Goal: Transaction & Acquisition: Book appointment/travel/reservation

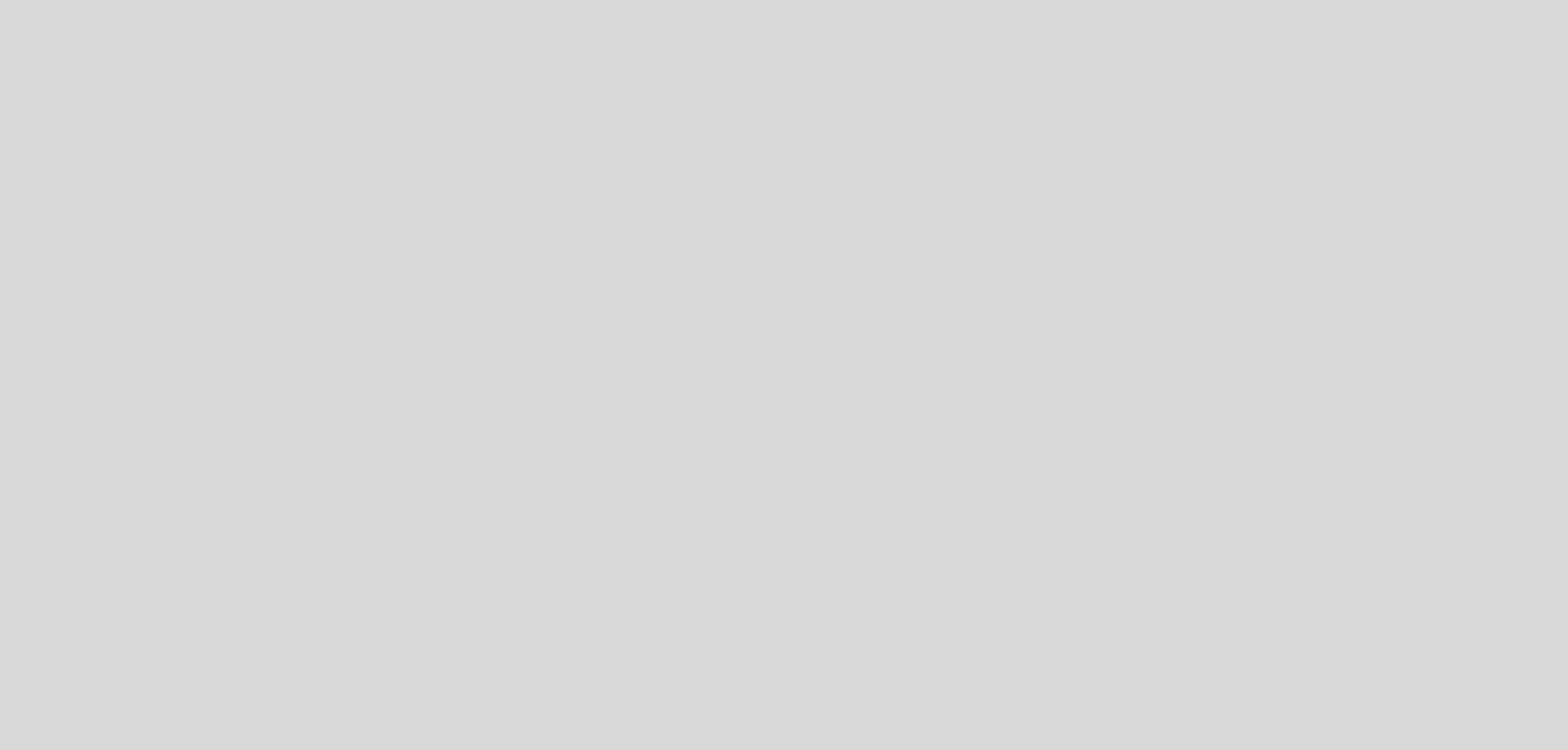
select select "pt"
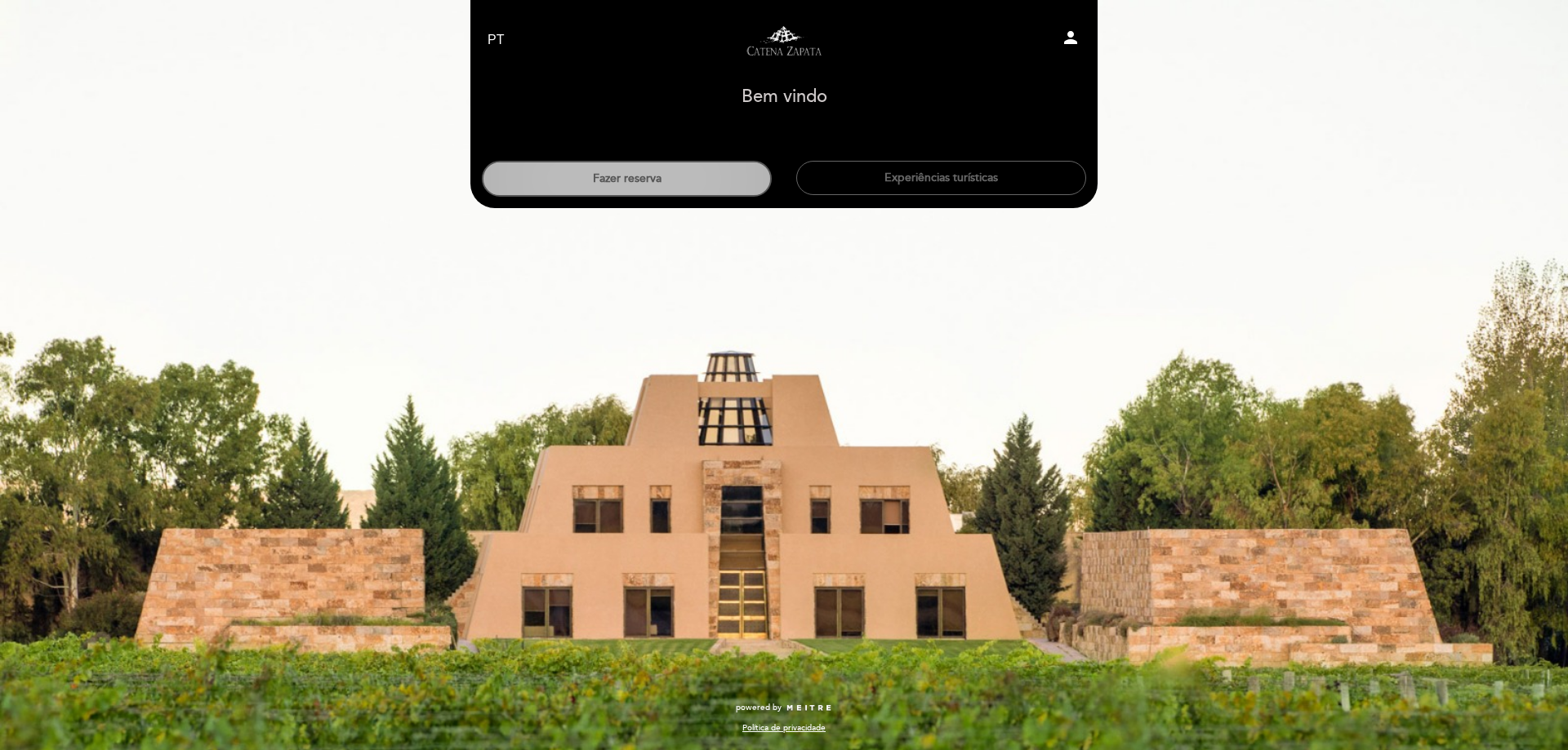
click at [621, 182] on button "Fazer reserva" at bounding box center [627, 178] width 290 height 36
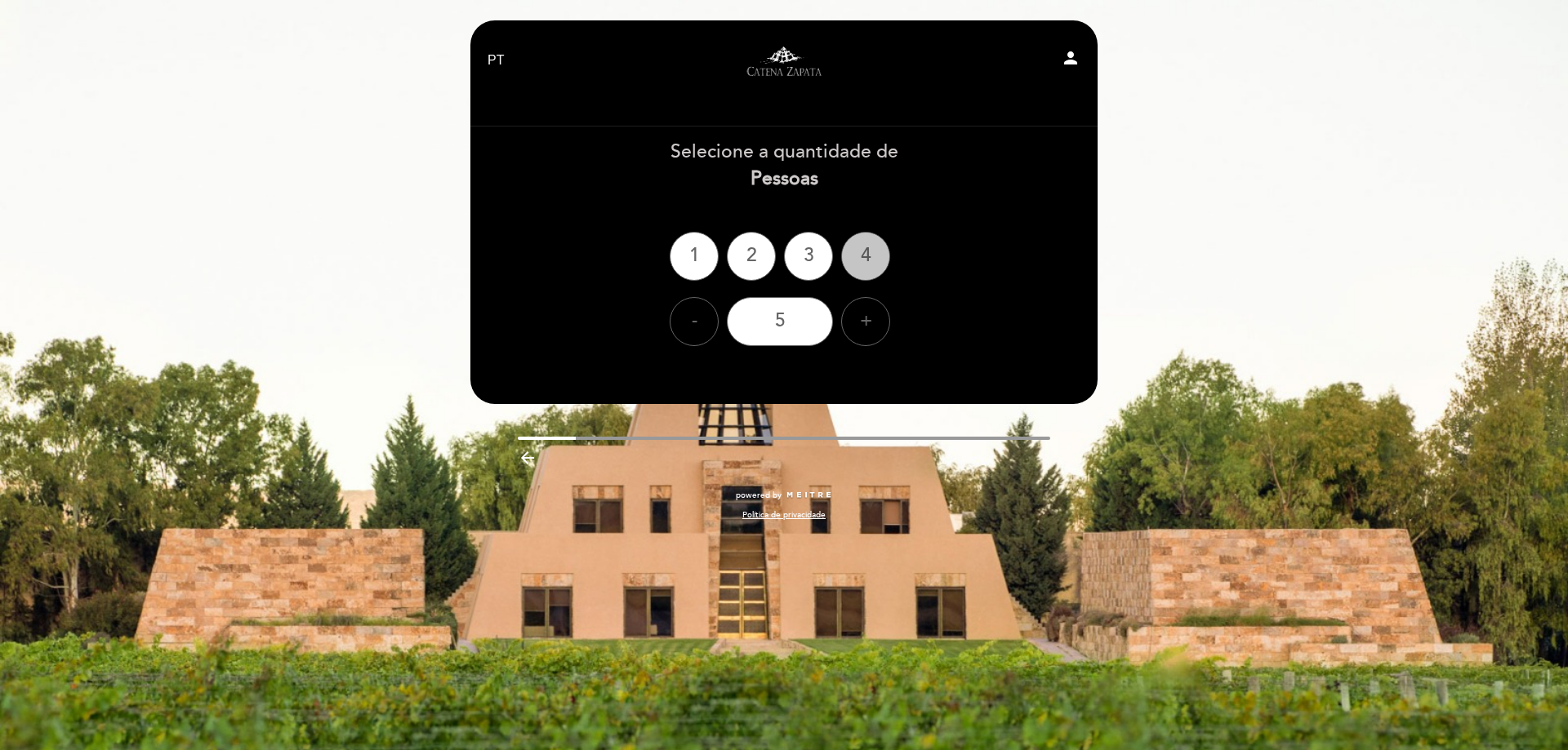
click at [862, 255] on div "4" at bounding box center [865, 256] width 49 height 49
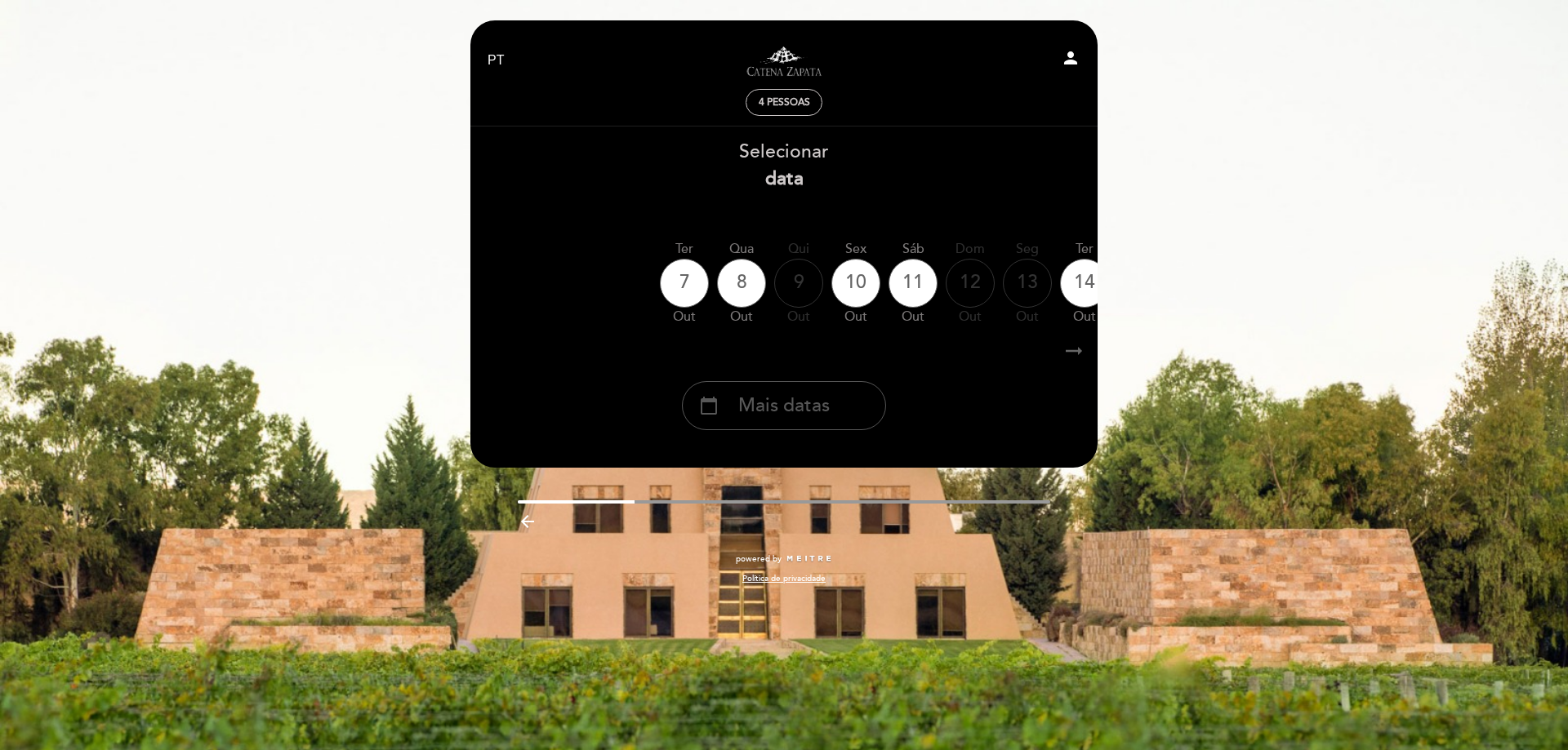
click at [815, 411] on span "Mais datas" at bounding box center [784, 406] width 91 height 27
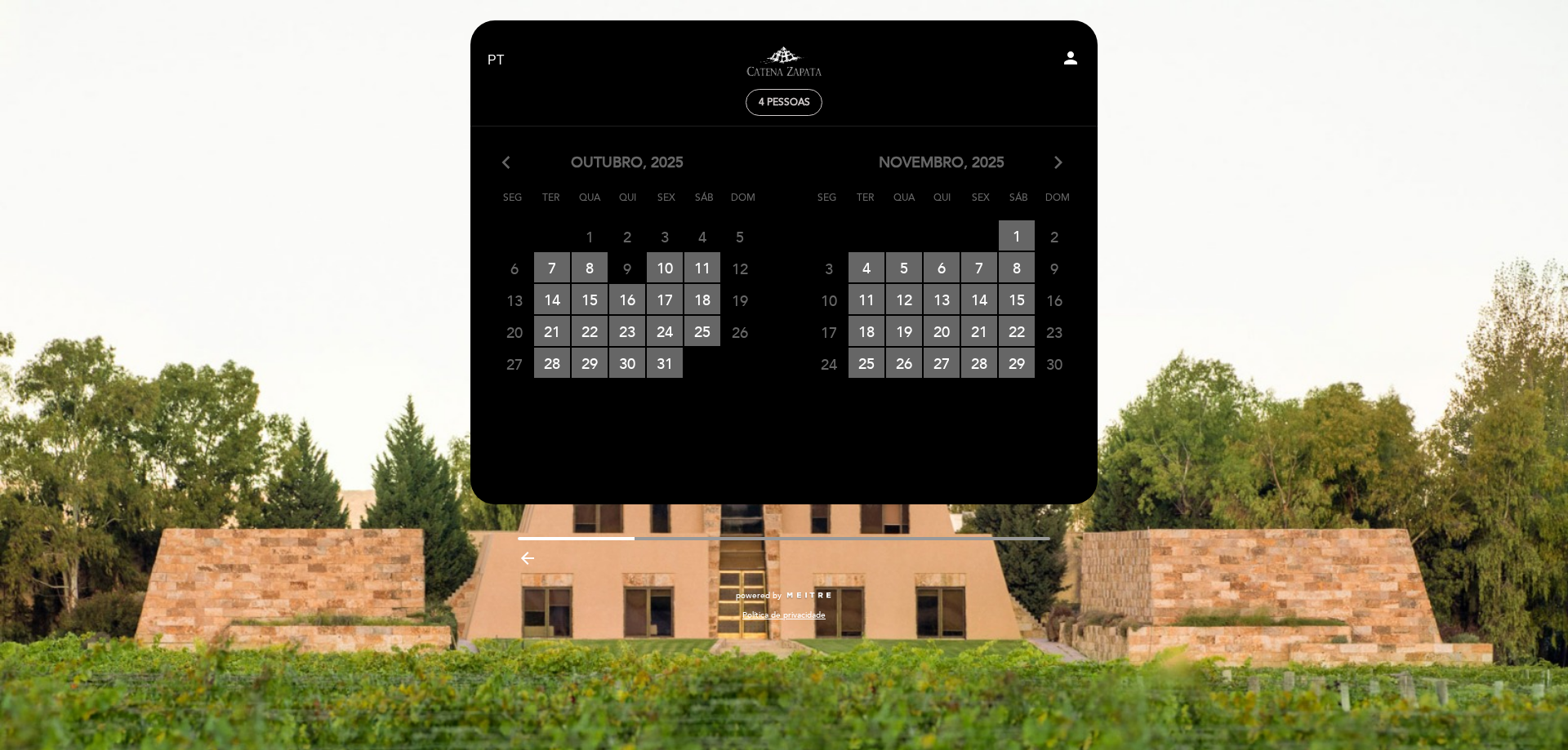
click at [1053, 157] on icon "arrow_forward_ios" at bounding box center [1058, 163] width 15 height 22
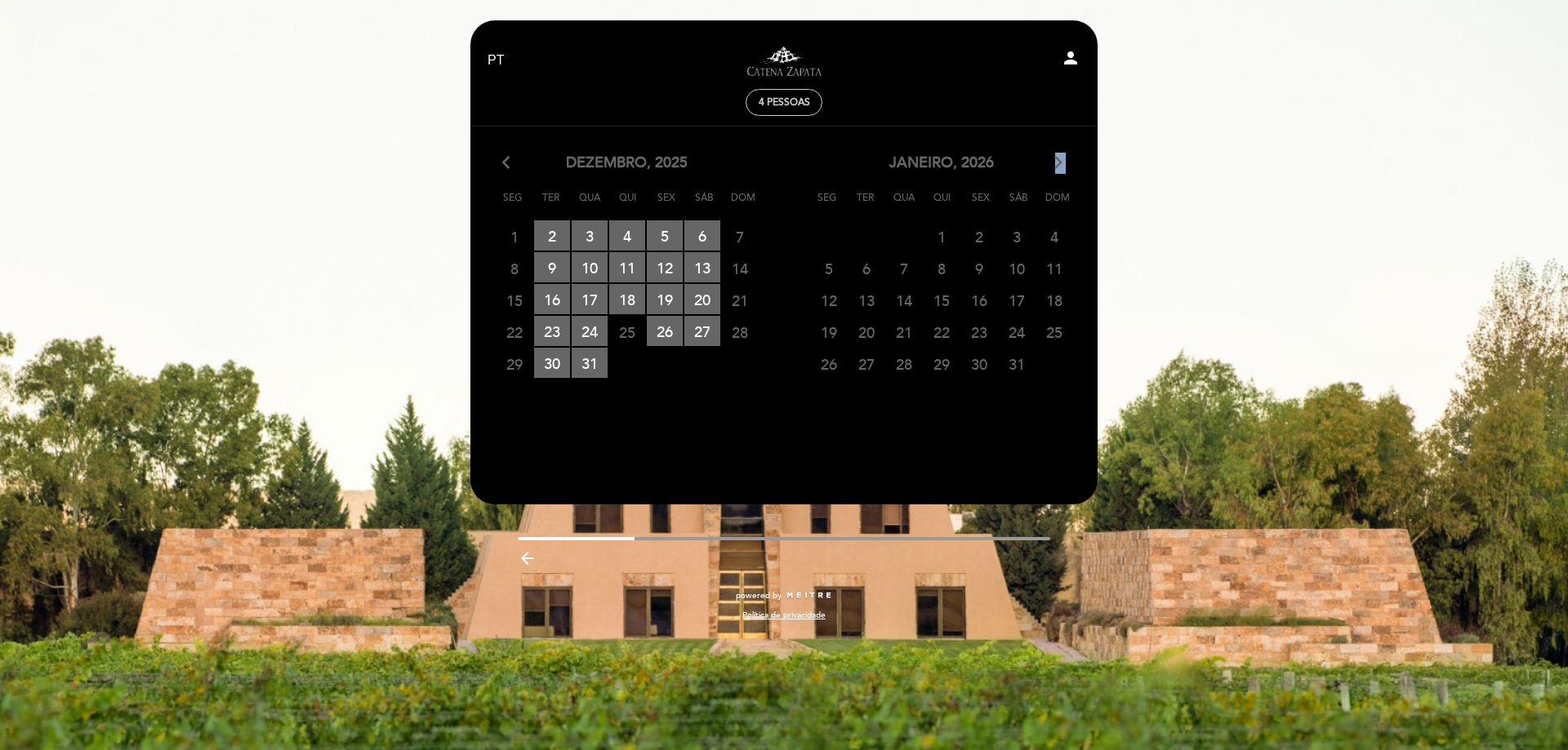
click at [1053, 157] on icon "arrow_forward_ios" at bounding box center [1058, 163] width 15 height 22
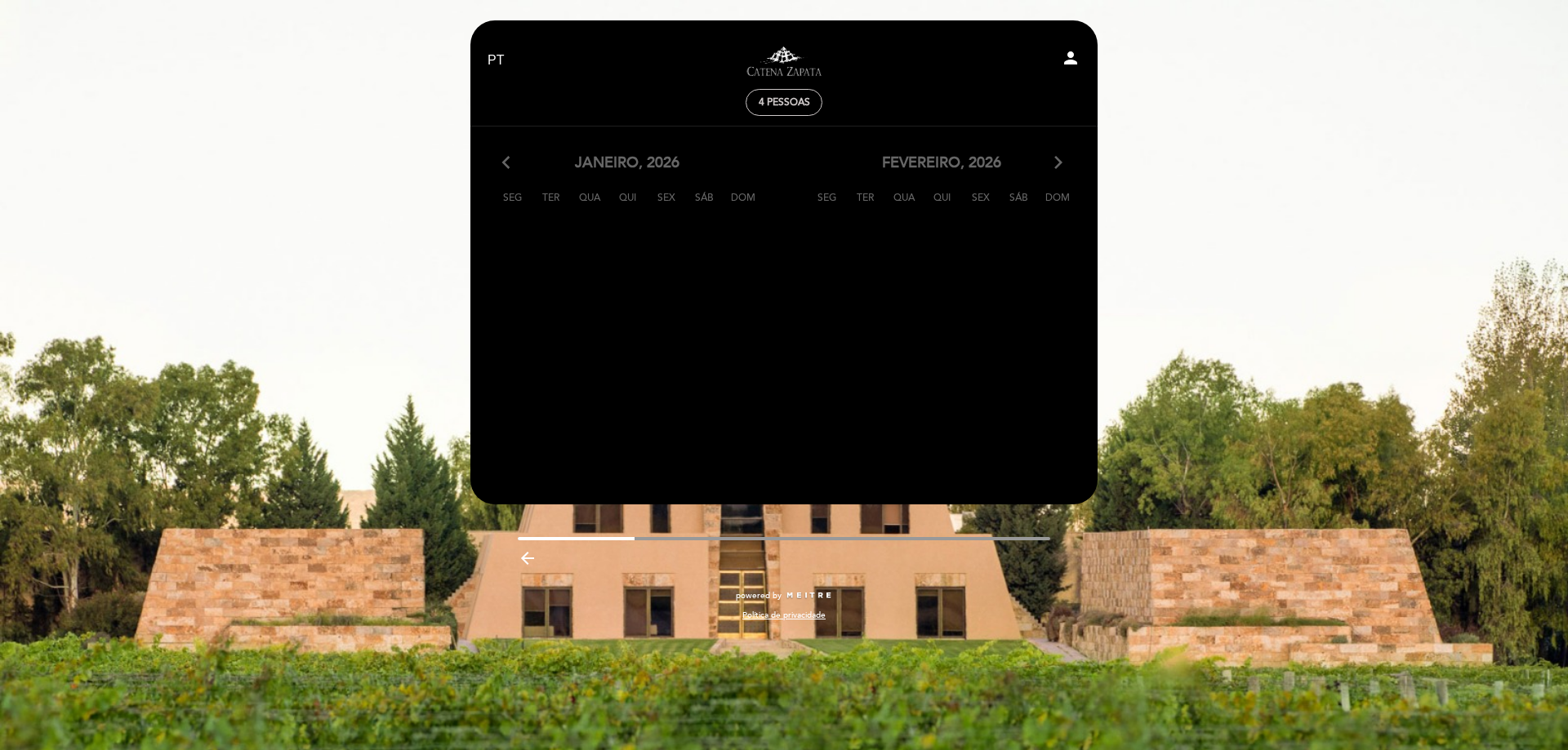
click at [513, 164] on icon "arrow_back_ios" at bounding box center [510, 163] width 15 height 22
